Goal: Transaction & Acquisition: Purchase product/service

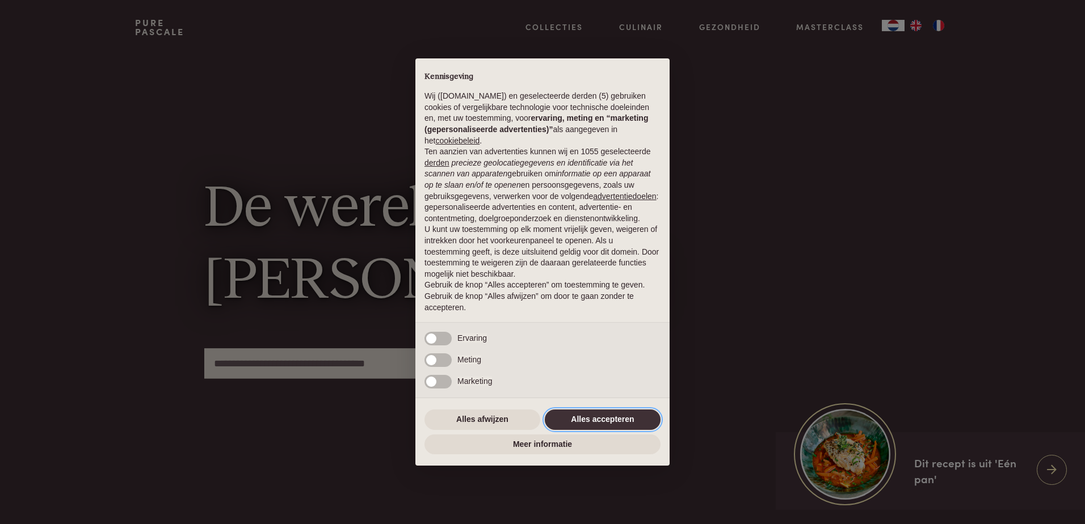
click at [582, 422] on button "Alles accepteren" at bounding box center [603, 420] width 116 height 20
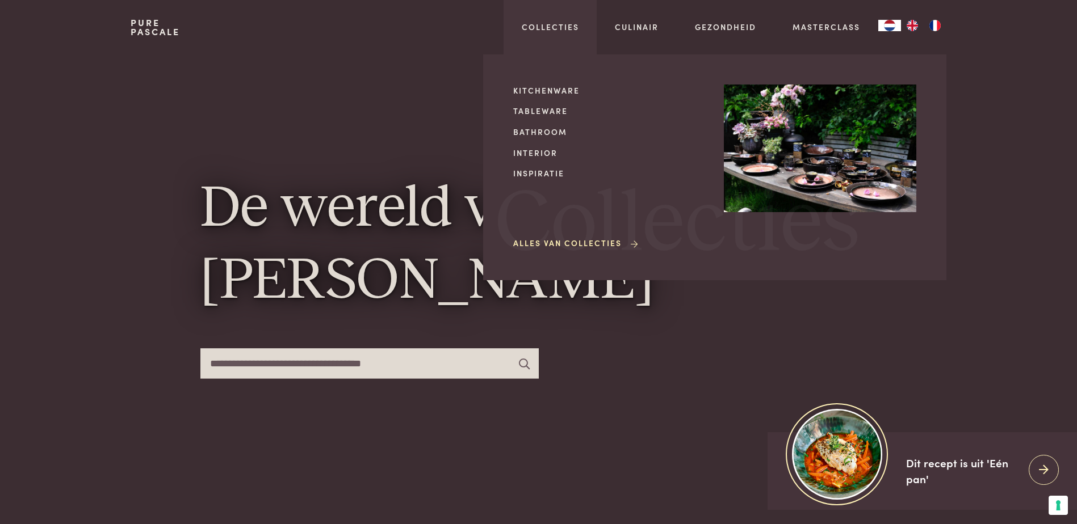
click at [545, 97] on div "Kitchenware Tableware Bathroom Interior Inspiratie Alles van Collecties" at bounding box center [609, 168] width 192 height 166
click at [545, 86] on link "Kitchenware" at bounding box center [609, 91] width 192 height 12
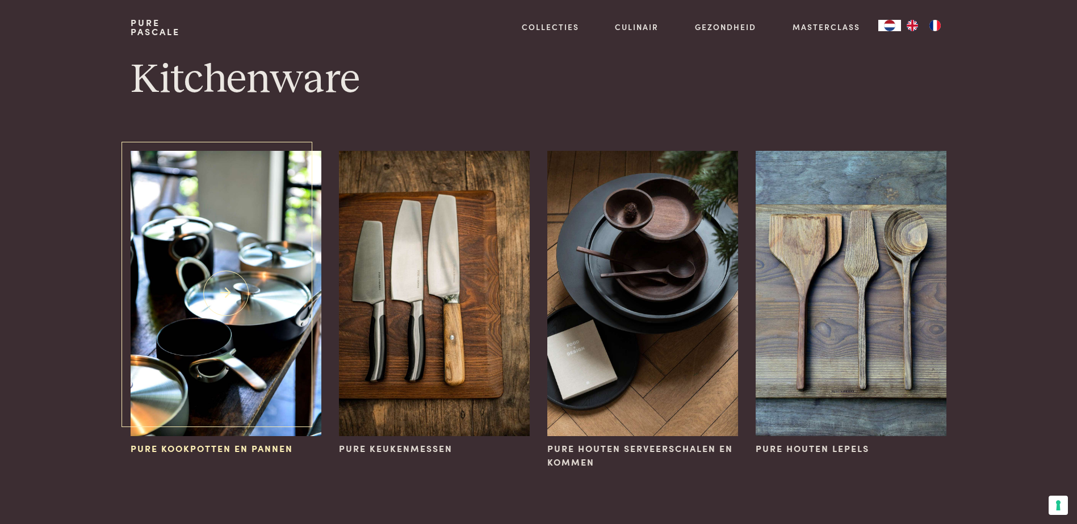
click at [246, 337] on img at bounding box center [226, 294] width 190 height 286
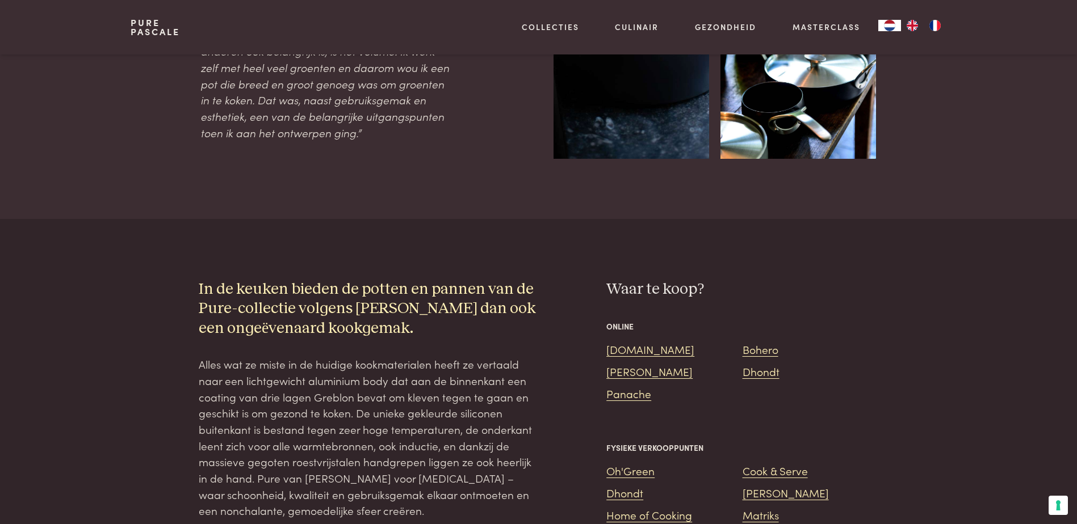
scroll to position [851, 0]
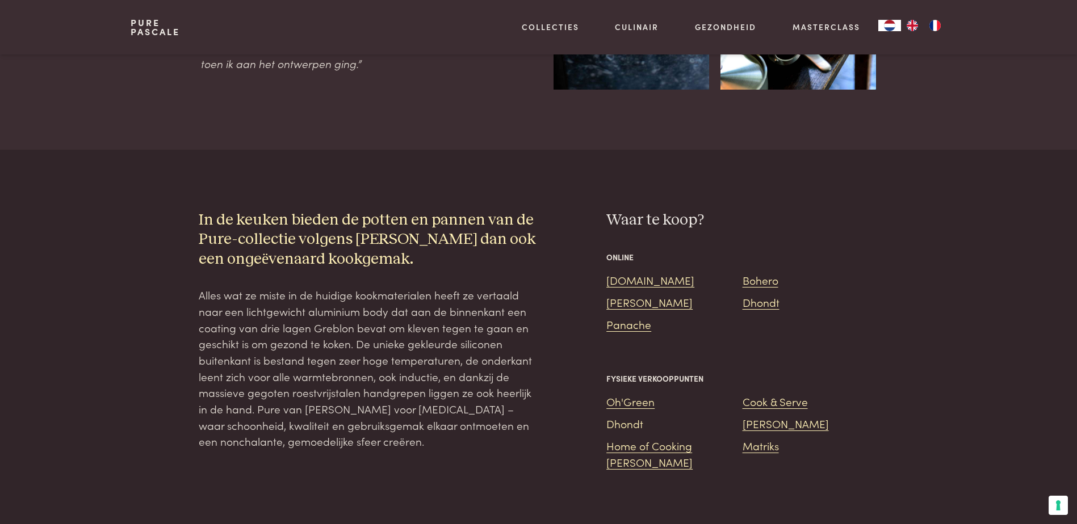
click at [619, 416] on link "Dhondt" at bounding box center [624, 423] width 37 height 15
